Goal: Information Seeking & Learning: Understand process/instructions

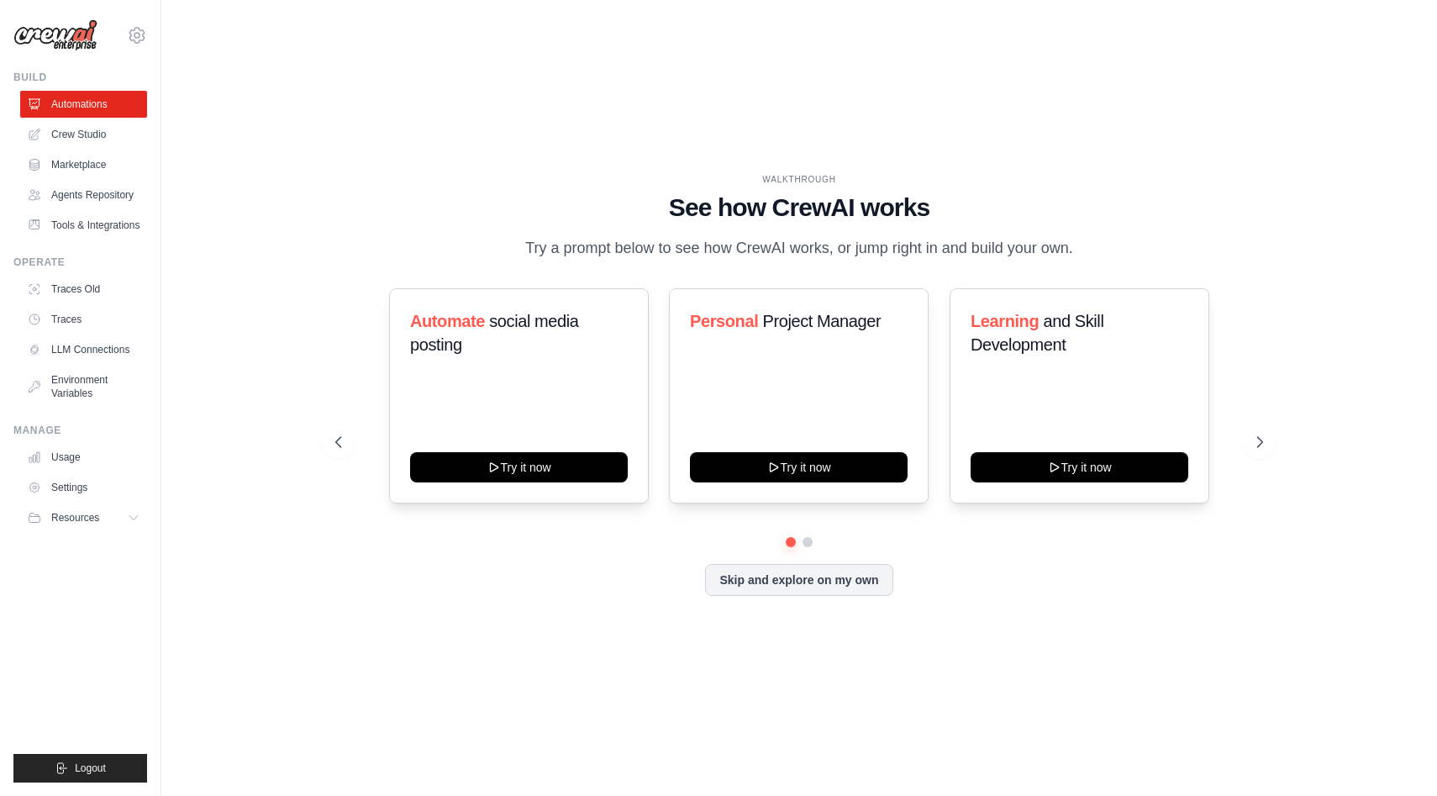
click at [1021, 690] on div "WALKTHROUGH See how [PERSON_NAME] works Try a prompt below to see how [PERSON_N…" at bounding box center [799, 398] width 1222 height 762
click at [107, 449] on link "Usage" at bounding box center [85, 457] width 127 height 27
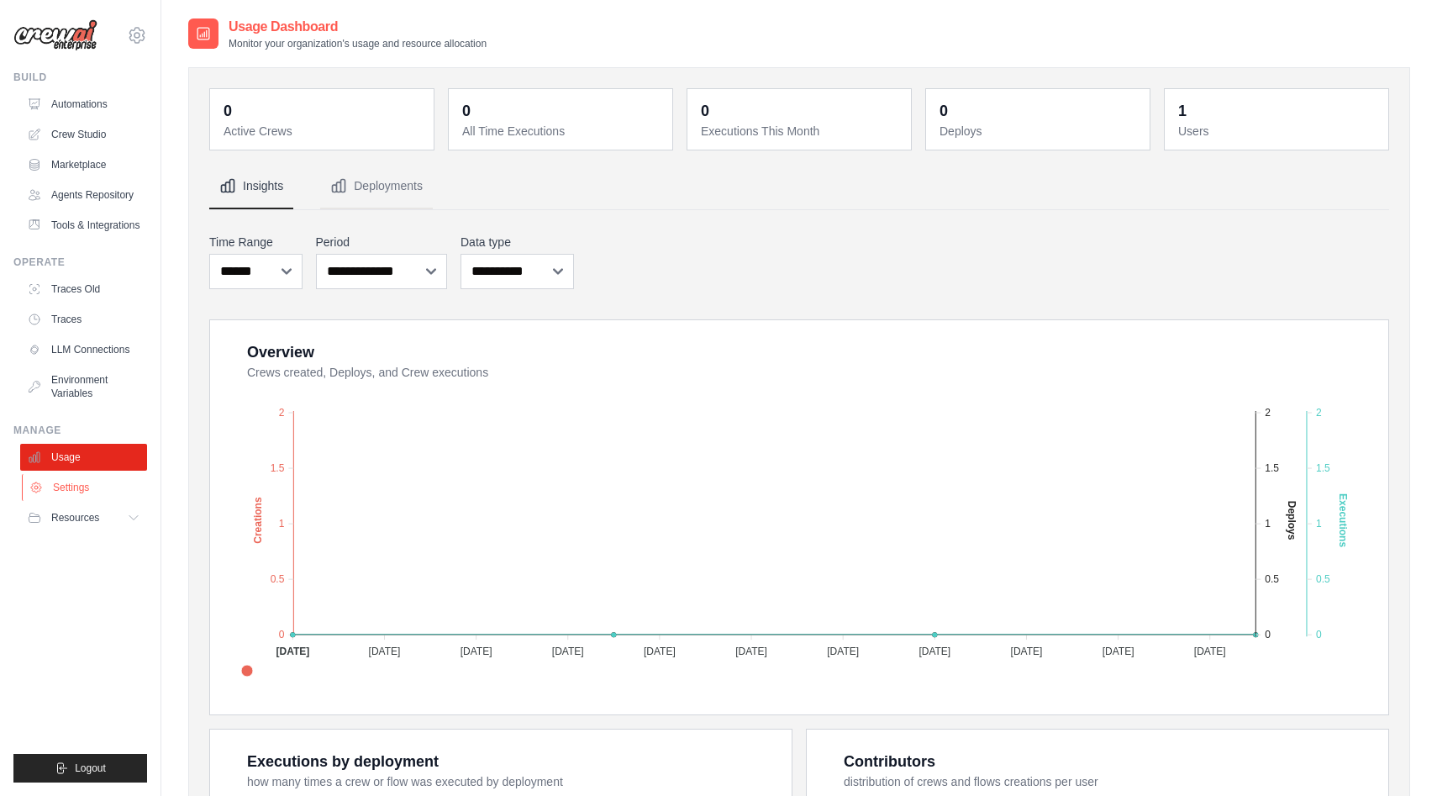
click at [105, 489] on link "Settings" at bounding box center [85, 487] width 127 height 27
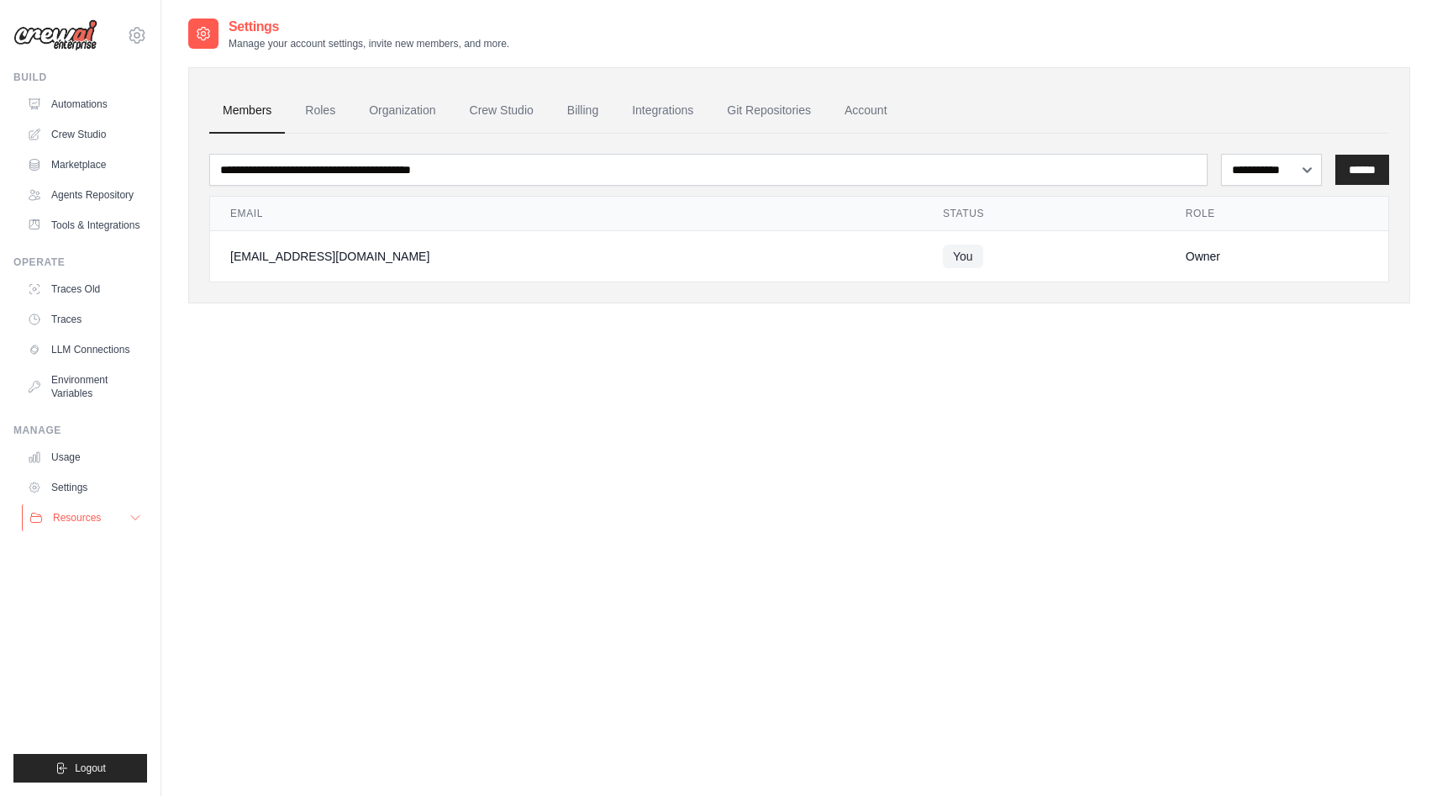
click at [101, 518] on span "Resources" at bounding box center [77, 517] width 48 height 13
click at [99, 542] on span "Documentation" at bounding box center [94, 545] width 68 height 13
